Goal: Transaction & Acquisition: Purchase product/service

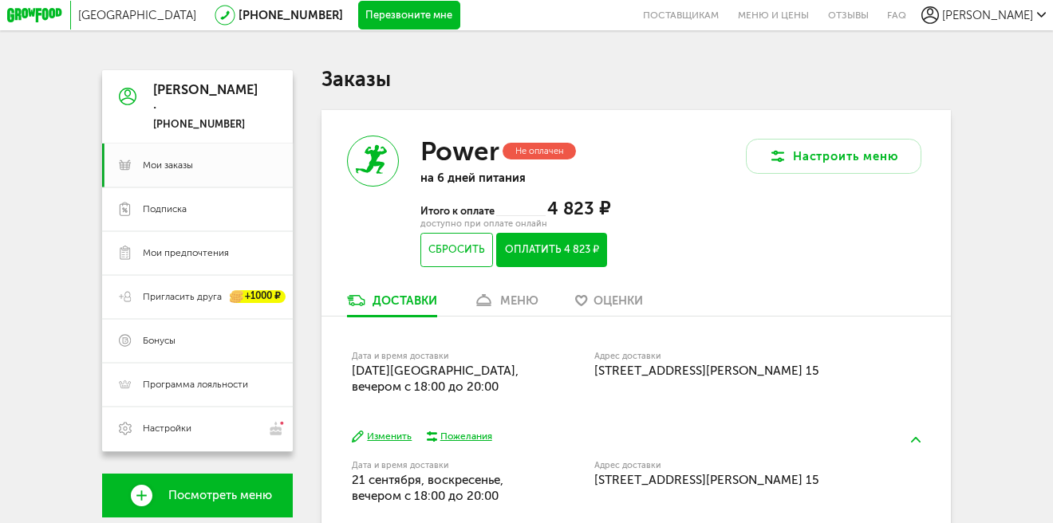
click at [548, 253] on button "Оплатить 4 823 ₽" at bounding box center [551, 250] width 111 height 34
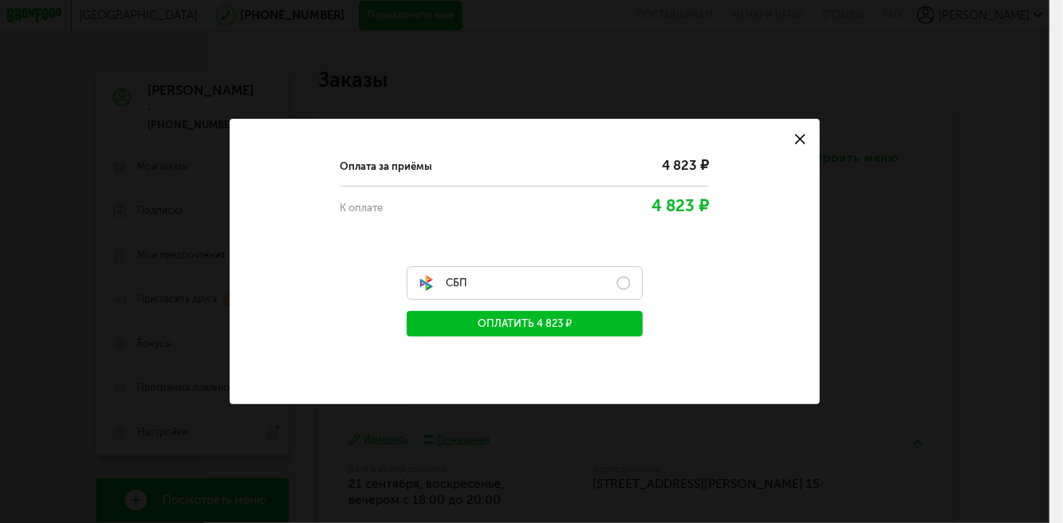
click at [624, 284] on label "СБП" at bounding box center [525, 283] width 236 height 34
click at [627, 282] on label "СБП" at bounding box center [525, 283] width 236 height 34
click at [533, 323] on button "Оплатить 4 823 ₽" at bounding box center [525, 324] width 236 height 26
click at [804, 138] on icon at bounding box center [800, 139] width 10 height 10
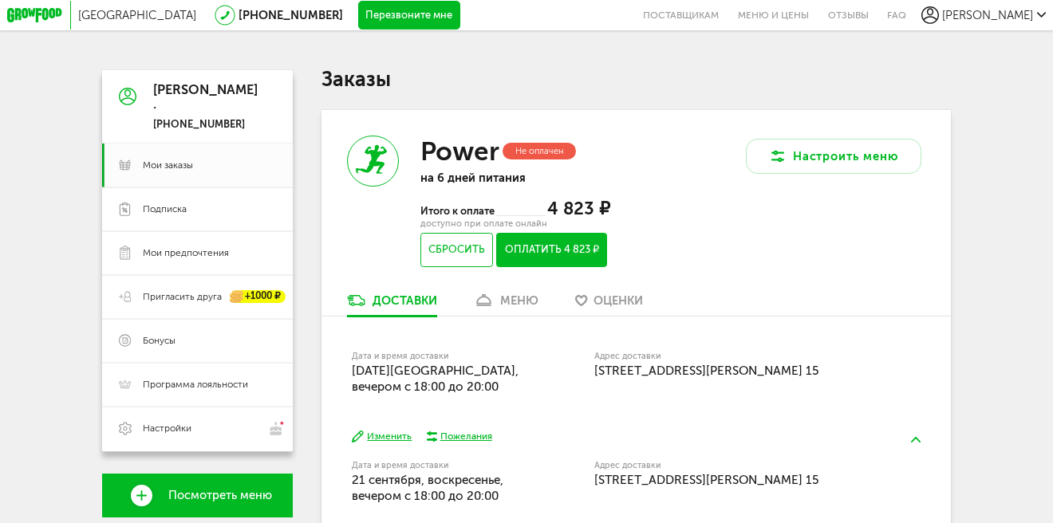
click at [306, 114] on div "Антон . +7 (981) 853-87-40 Мои заказы Подписка Мои предпочтения Пригласить друг…" at bounding box center [526, 358] width 848 height 577
